Goal: Find specific page/section: Find specific page/section

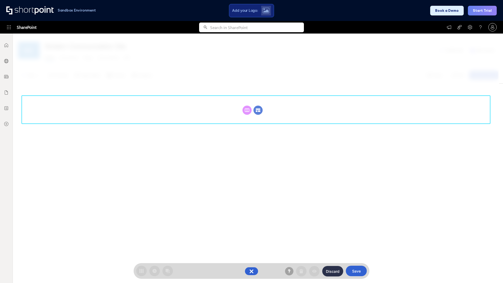
scroll to position [72, 0]
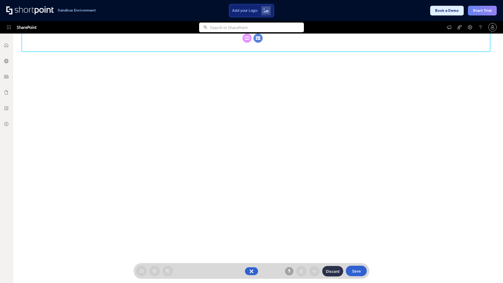
click at [258, 38] on circle at bounding box center [258, 38] width 9 height 9
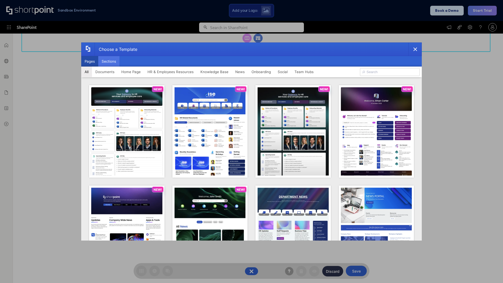
click at [109, 61] on button "Sections" at bounding box center [108, 61] width 21 height 10
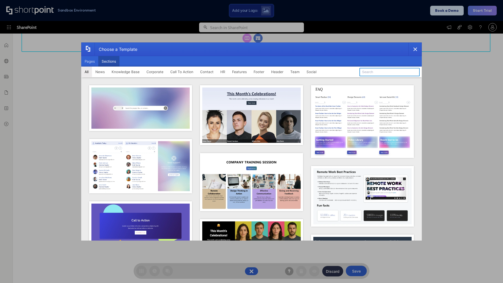
type input "Team Dashboard 2"
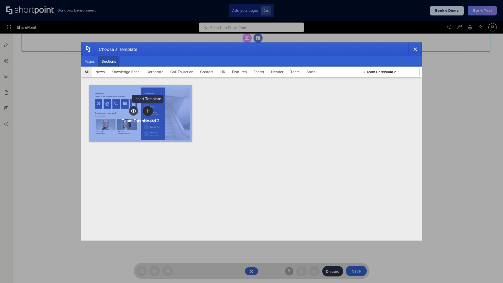
click at [148, 111] on icon "template selector" at bounding box center [148, 111] width 4 height 4
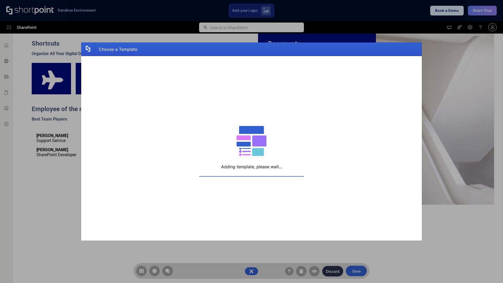
scroll to position [84, 0]
